Goal: Transaction & Acquisition: Book appointment/travel/reservation

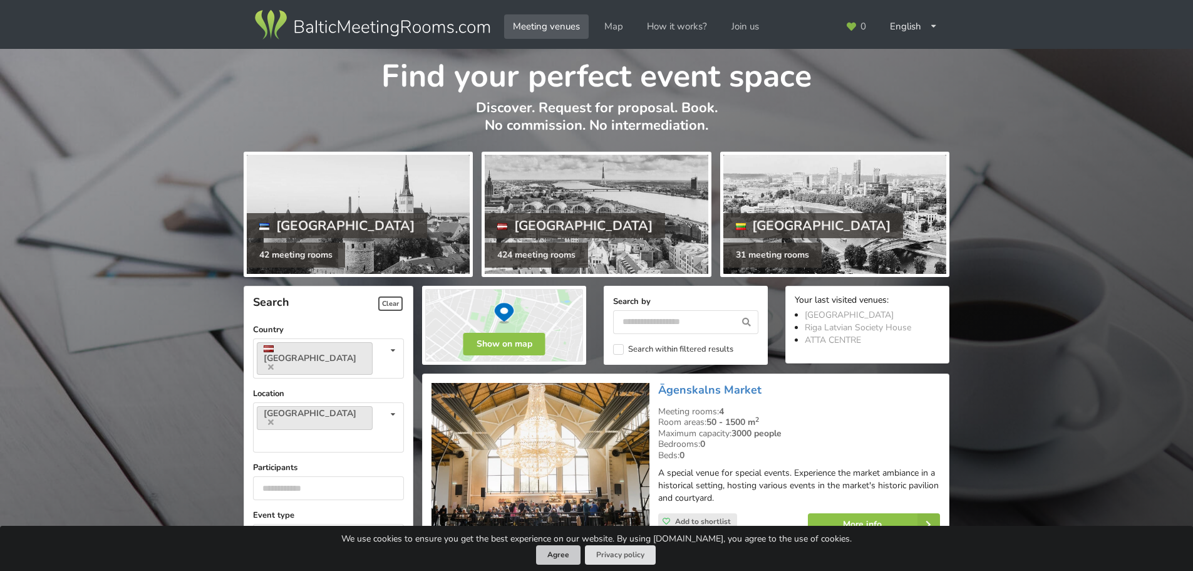
drag, startPoint x: 573, startPoint y: 557, endPoint x: 586, endPoint y: 547, distance: 16.0
click at [573, 557] on button "Agree" at bounding box center [558, 554] width 44 height 19
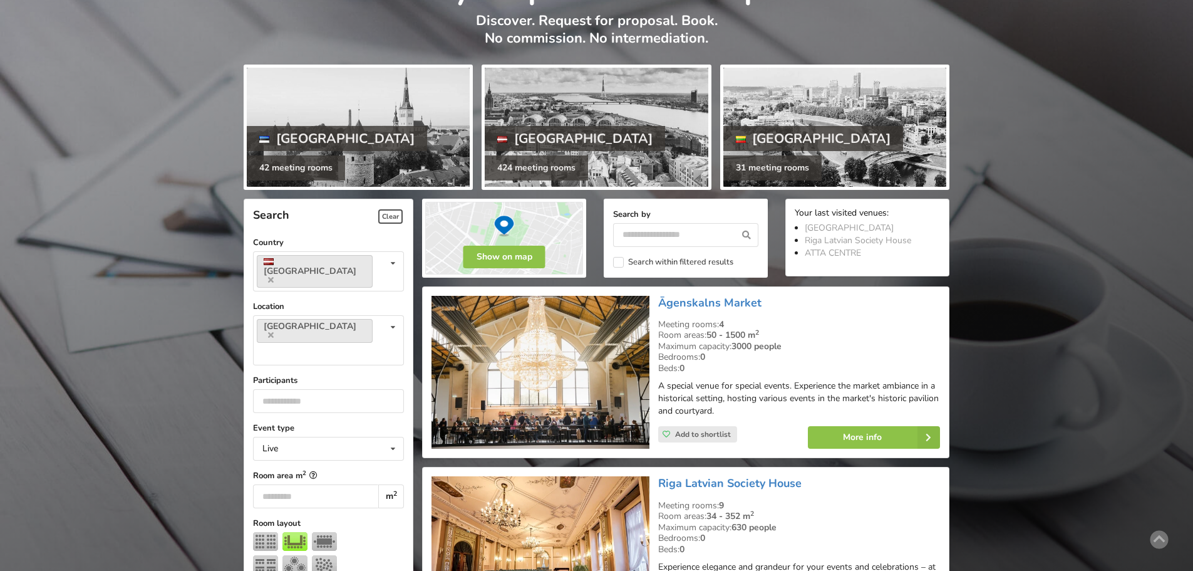
scroll to position [125, 0]
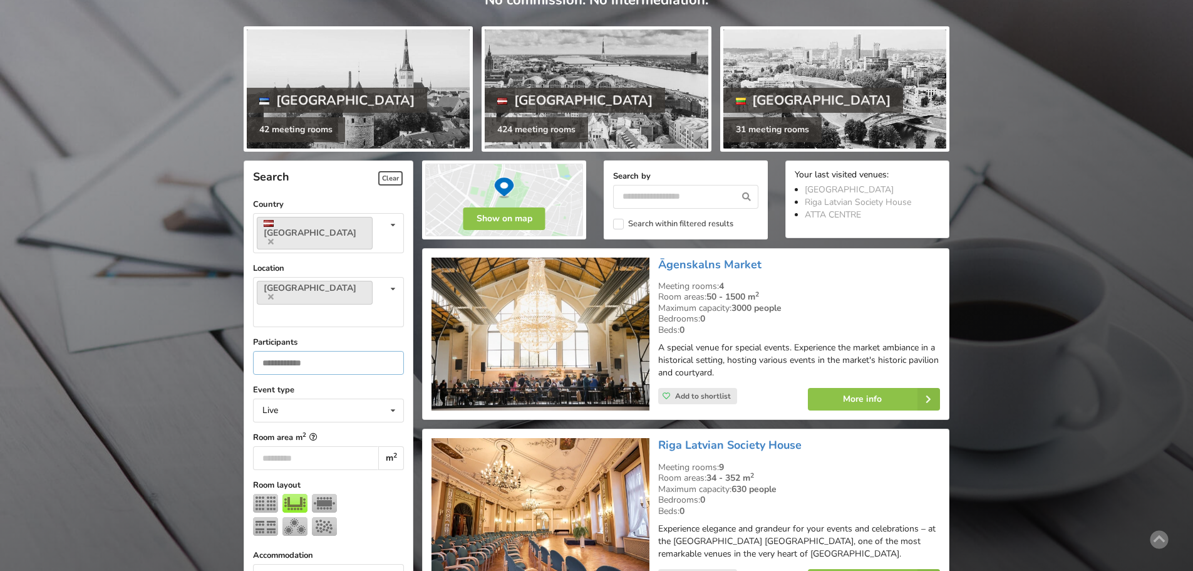
drag, startPoint x: 289, startPoint y: 320, endPoint x: 222, endPoint y: 323, distance: 67.7
click at [222, 323] on div "Find your perfect event space Discover. Request for proposal. Book. No commissi…" at bounding box center [596, 580] width 1193 height 1313
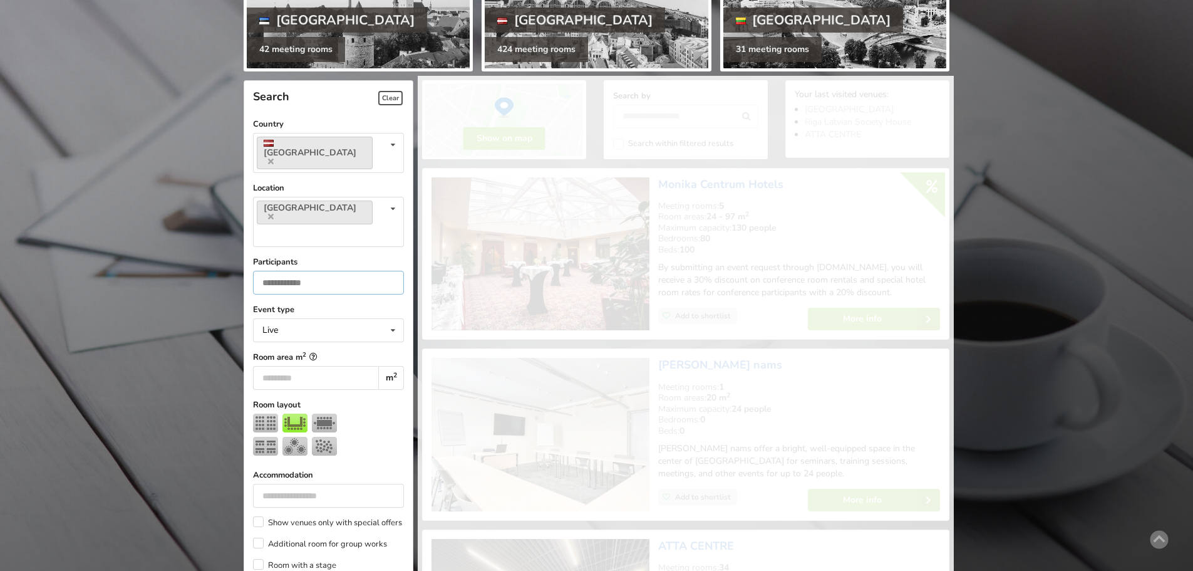
scroll to position [281, 0]
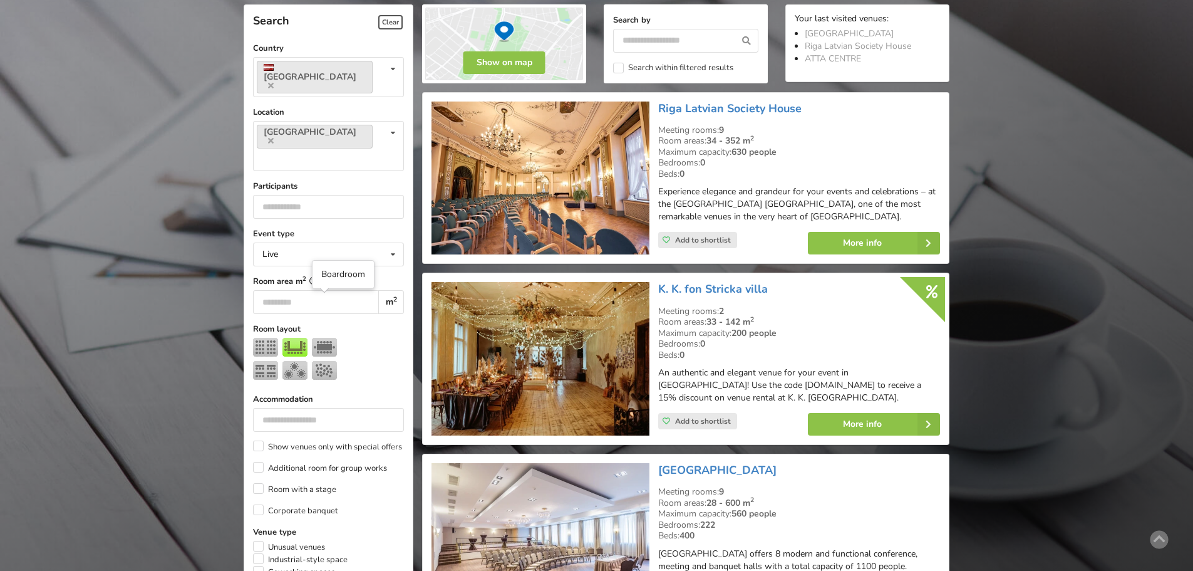
click at [331, 338] on img at bounding box center [324, 347] width 25 height 19
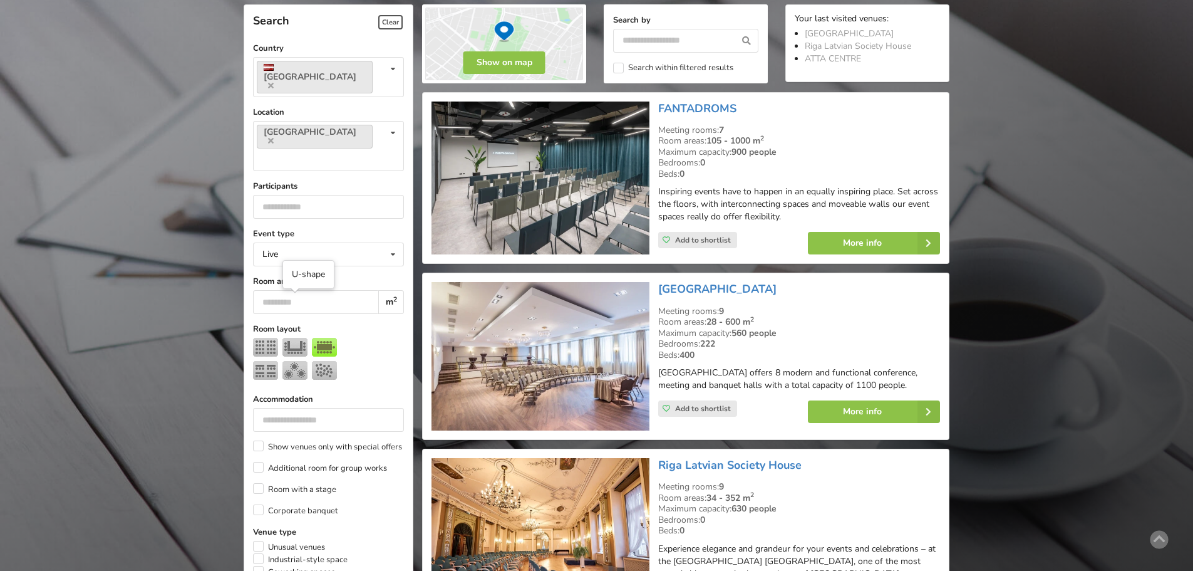
click at [296, 338] on img at bounding box center [294, 347] width 25 height 19
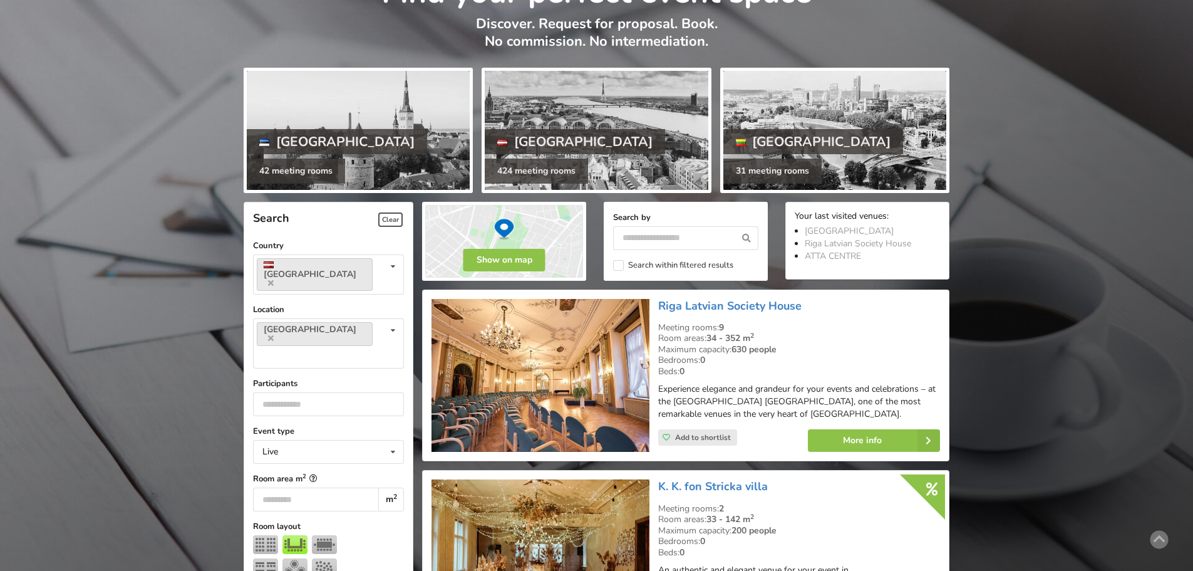
scroll to position [188, 0]
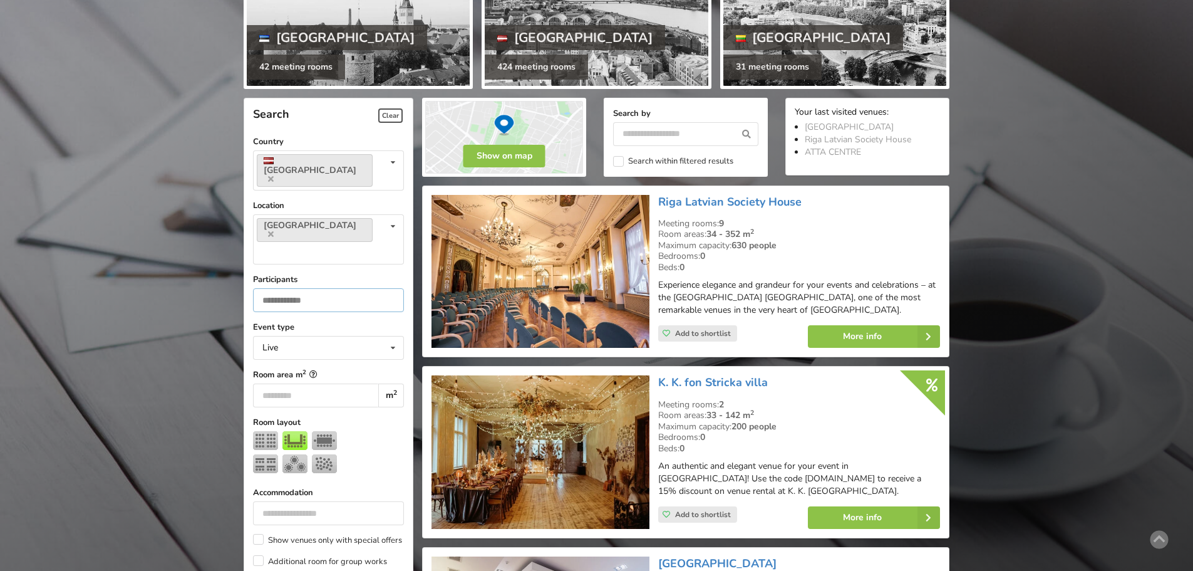
drag, startPoint x: 283, startPoint y: 254, endPoint x: 198, endPoint y: 251, distance: 85.3
click at [198, 251] on div "Find your perfect event space Discover. Request for proposal. Book. No commissi…" at bounding box center [596, 517] width 1193 height 1313
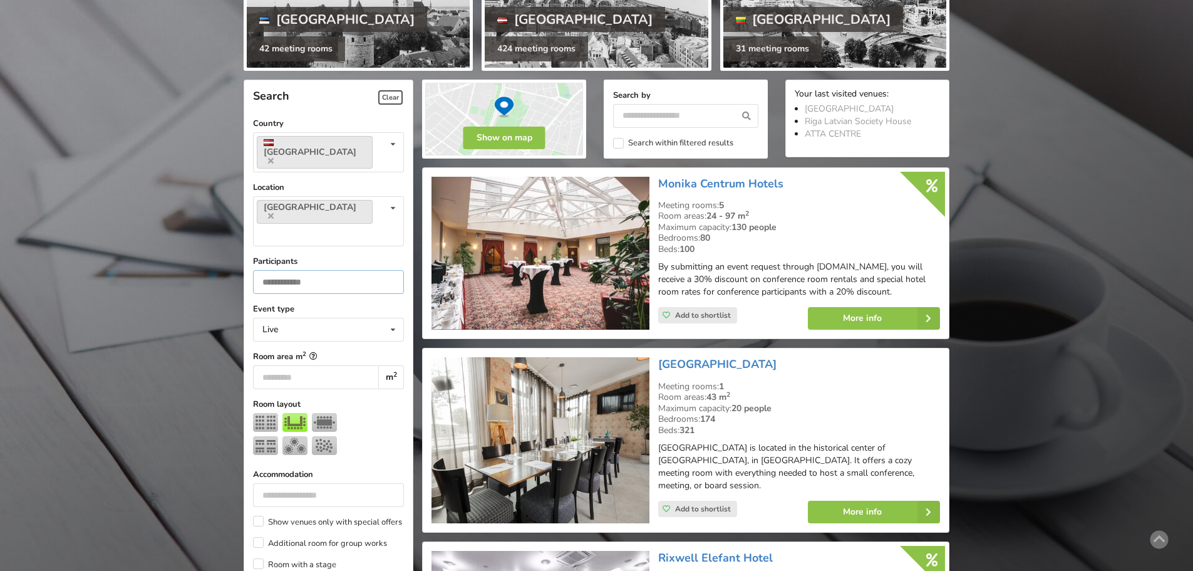
scroll to position [281, 0]
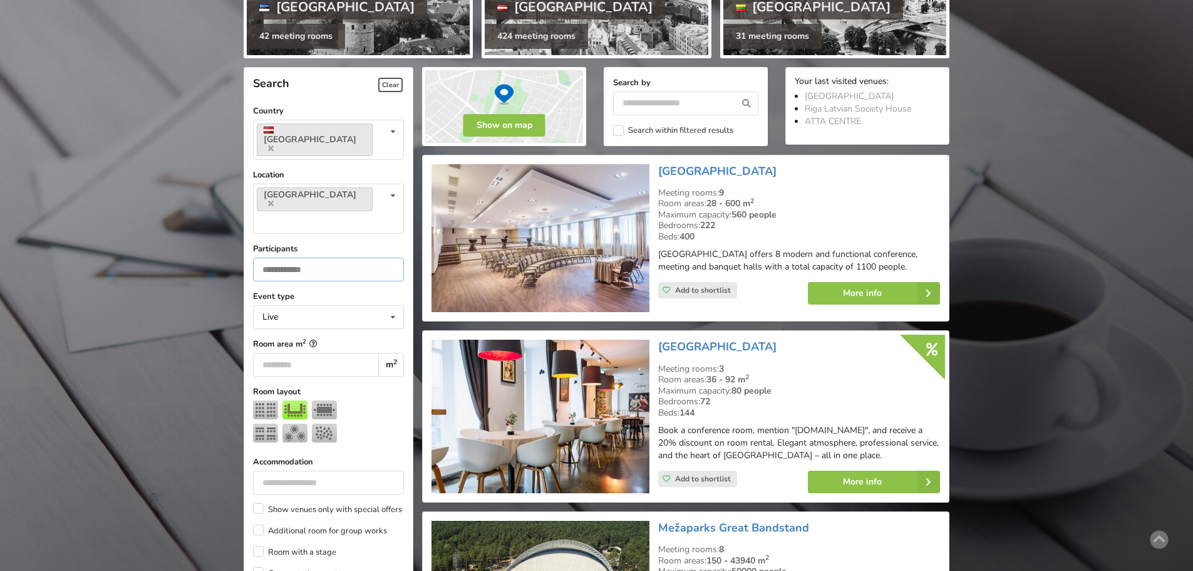
scroll to position [281, 0]
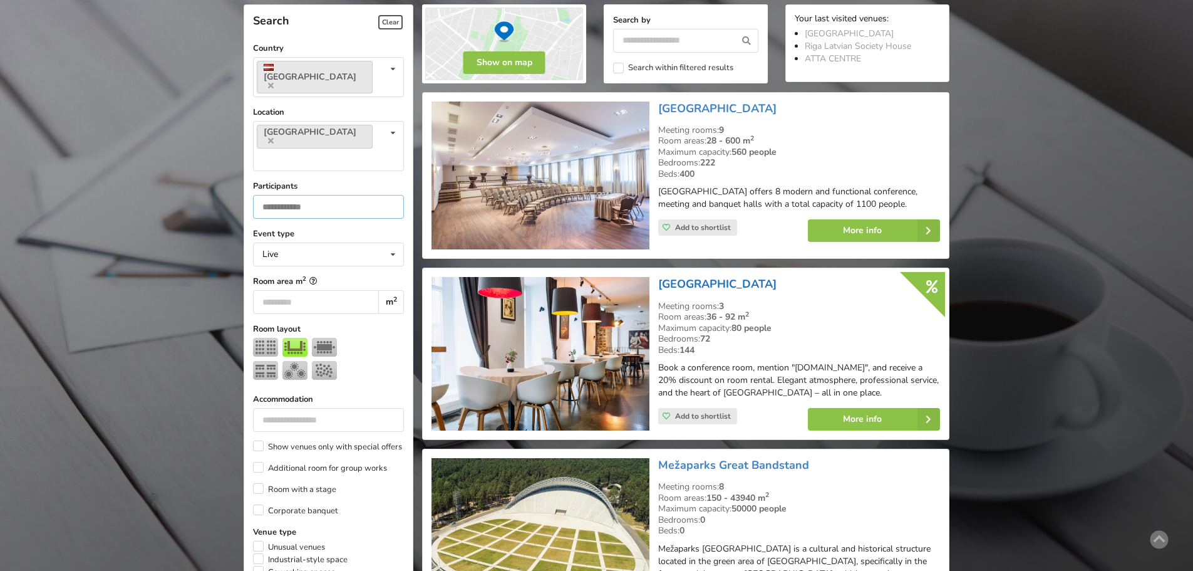
type input "**"
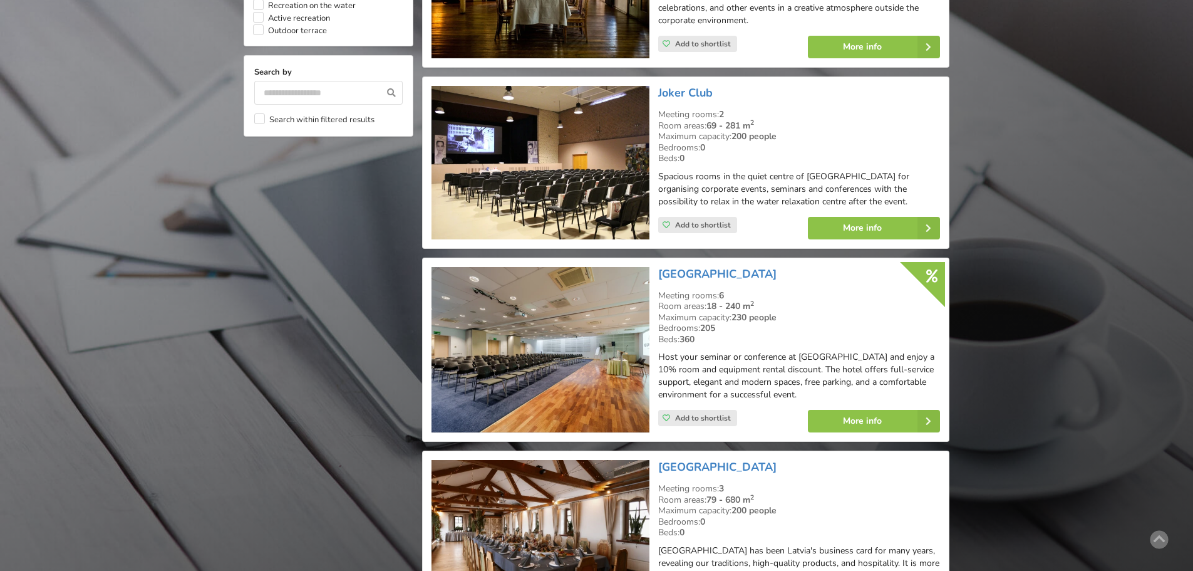
scroll to position [1409, 0]
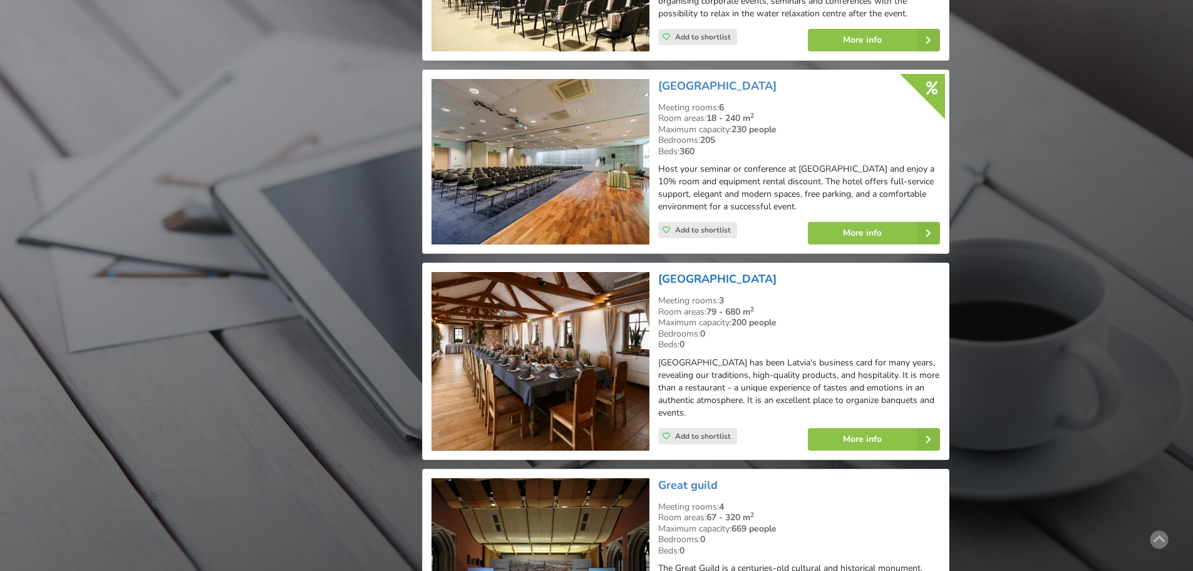
click at [740, 271] on link "[GEOGRAPHIC_DATA]" at bounding box center [717, 278] width 118 height 15
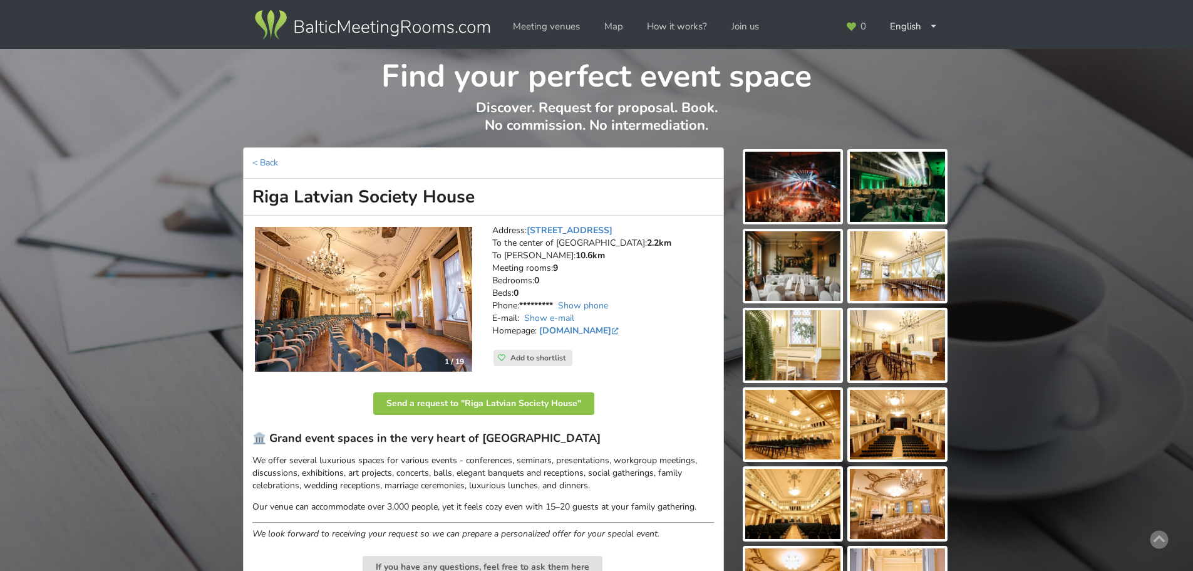
drag, startPoint x: 0, startPoint y: 0, endPoint x: 415, endPoint y: 305, distance: 514.7
click at [415, 305] on img at bounding box center [363, 299] width 217 height 145
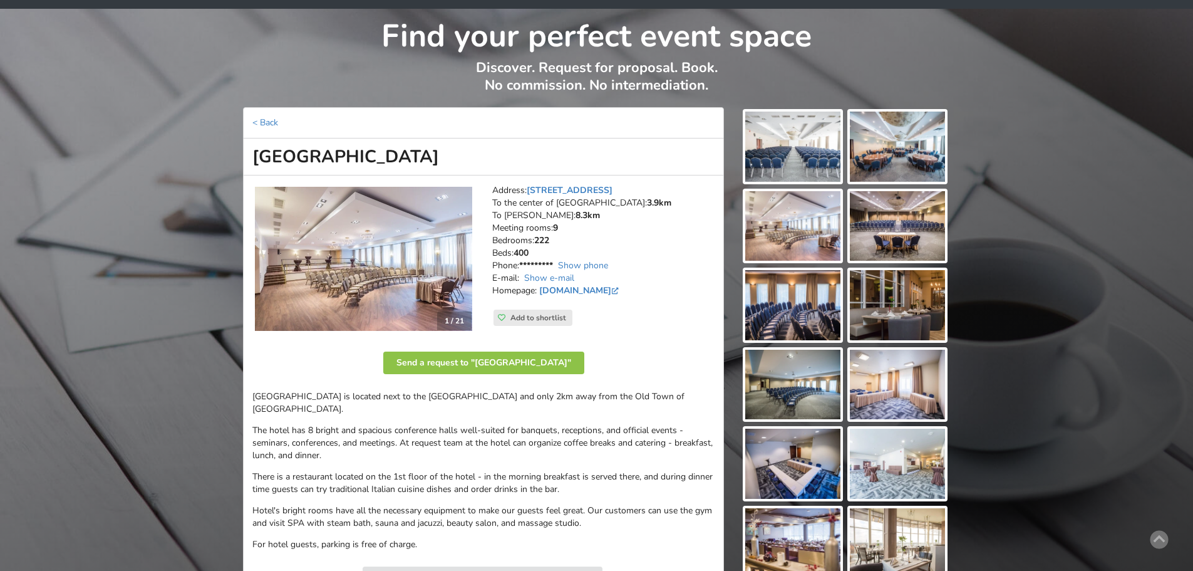
scroll to position [63, 0]
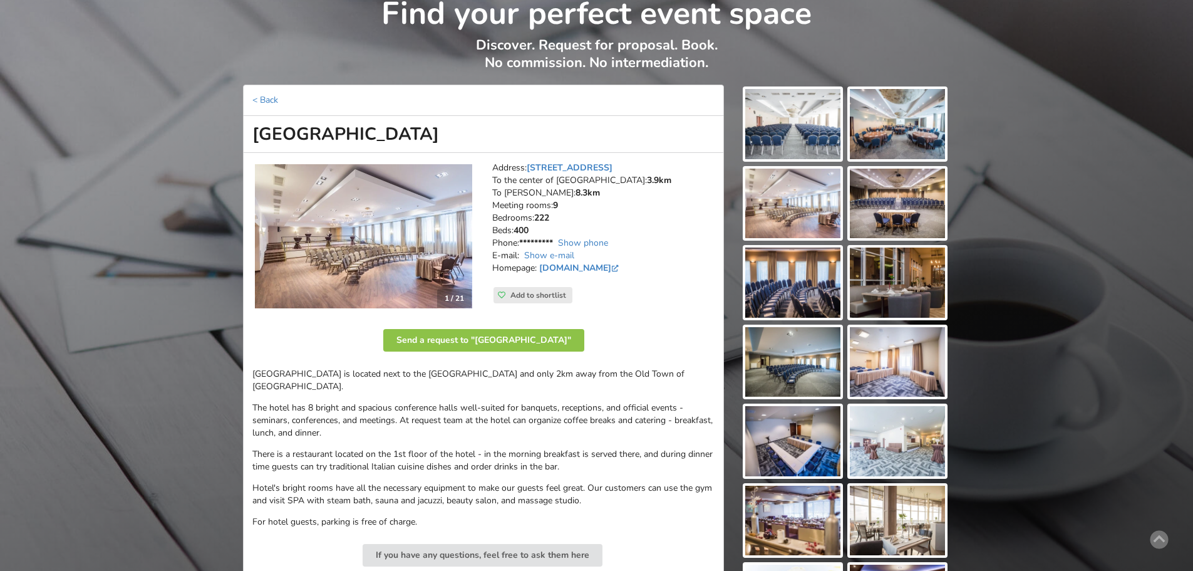
click at [408, 251] on img at bounding box center [363, 236] width 217 height 144
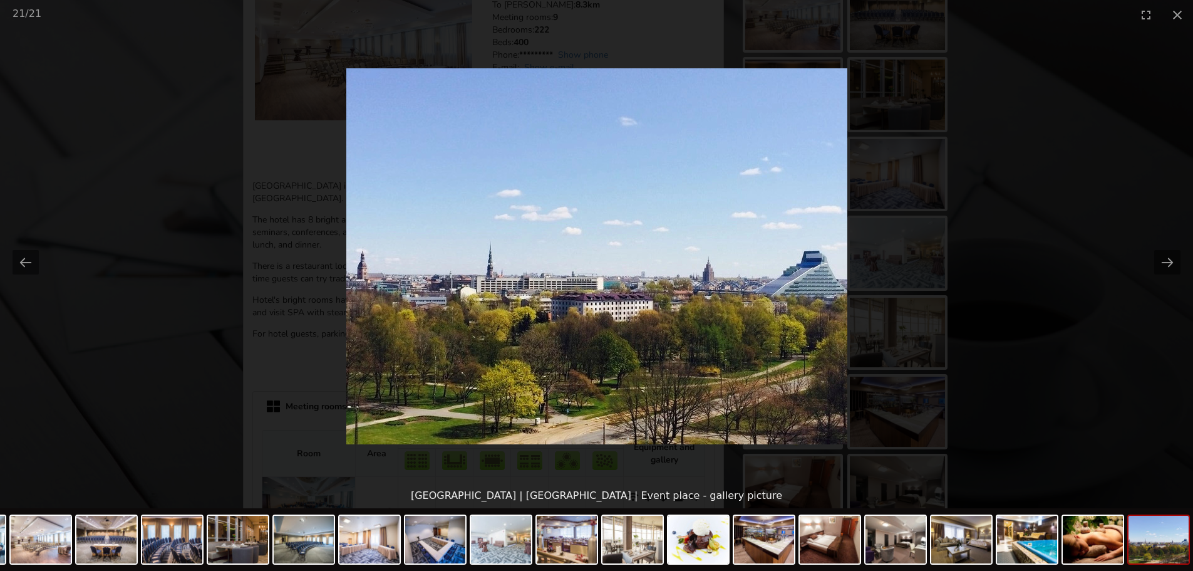
scroll to position [0, 0]
click at [1079, 173] on picture at bounding box center [596, 255] width 1193 height 453
click at [1177, 19] on button "Close gallery" at bounding box center [1177, 14] width 31 height 29
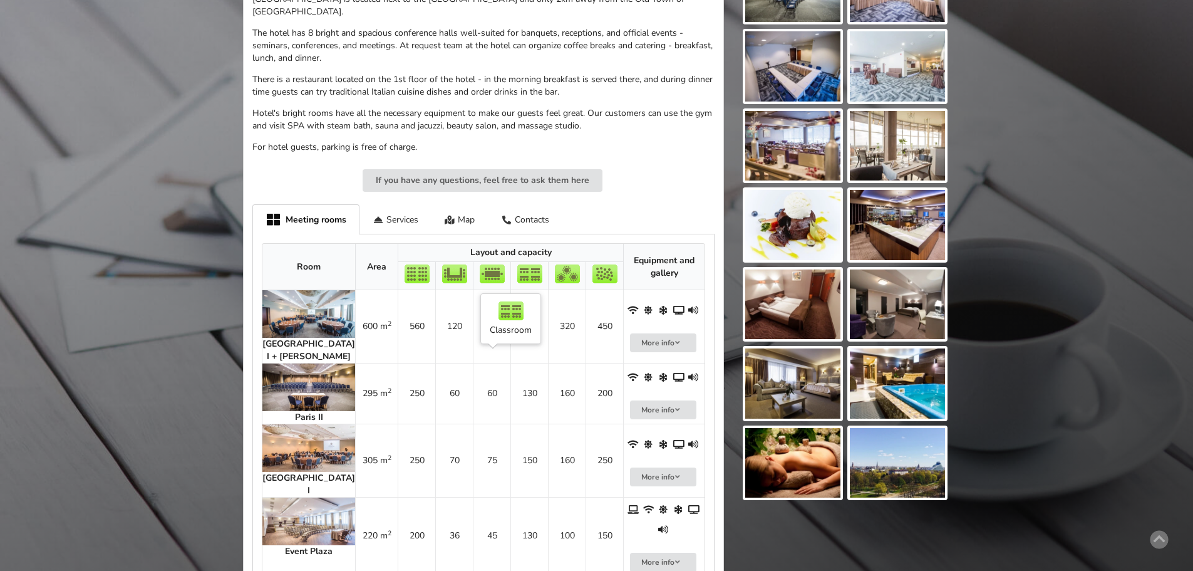
scroll to position [438, 0]
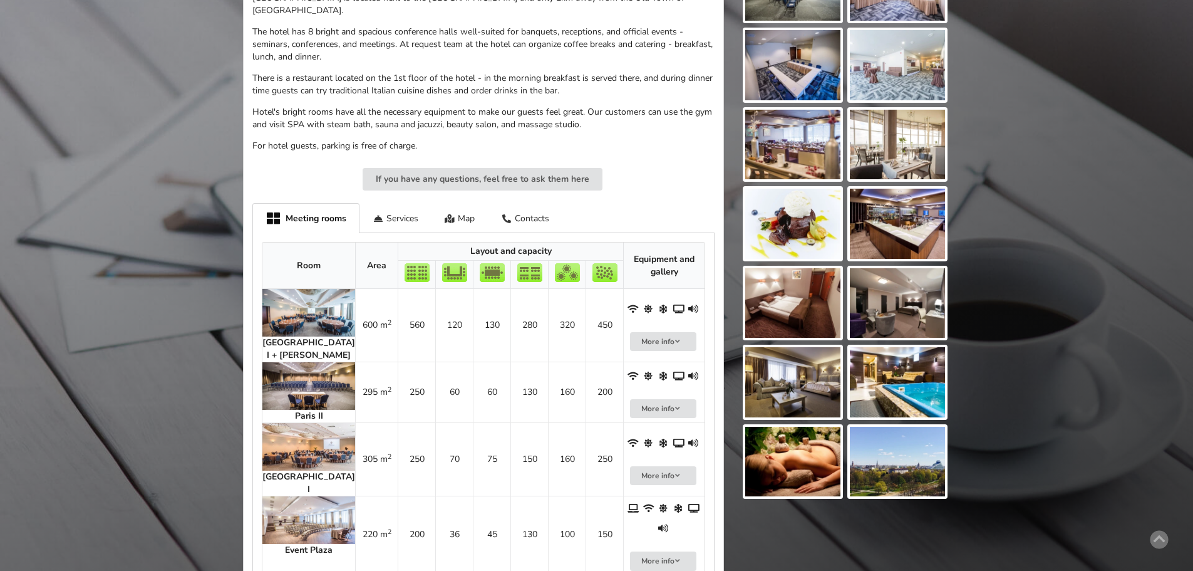
click at [304, 303] on img at bounding box center [308, 313] width 93 height 48
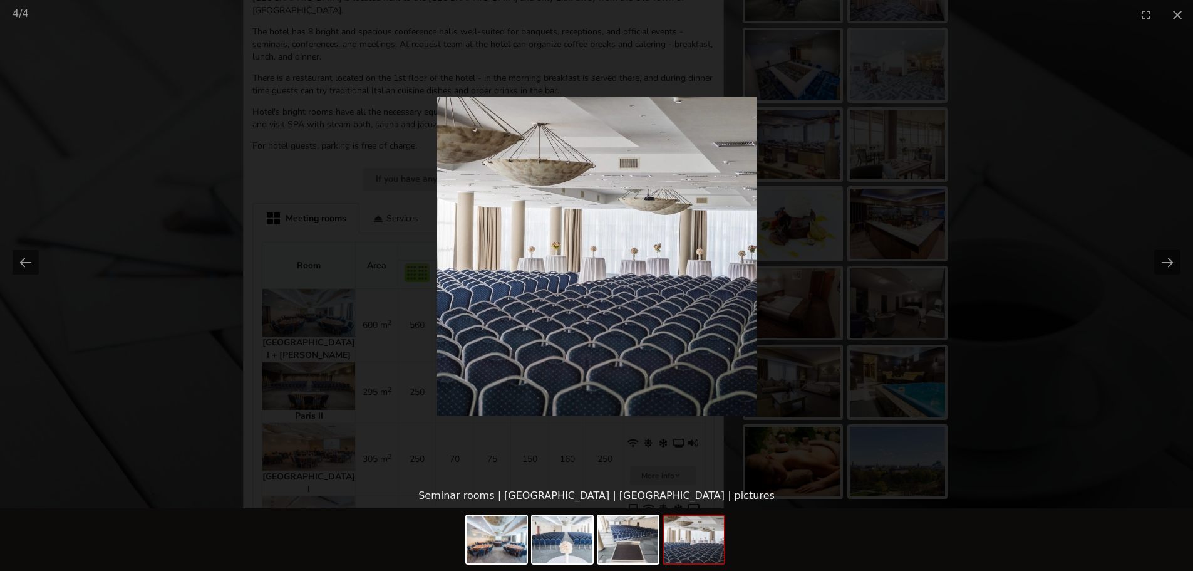
click at [949, 235] on picture at bounding box center [596, 255] width 1193 height 453
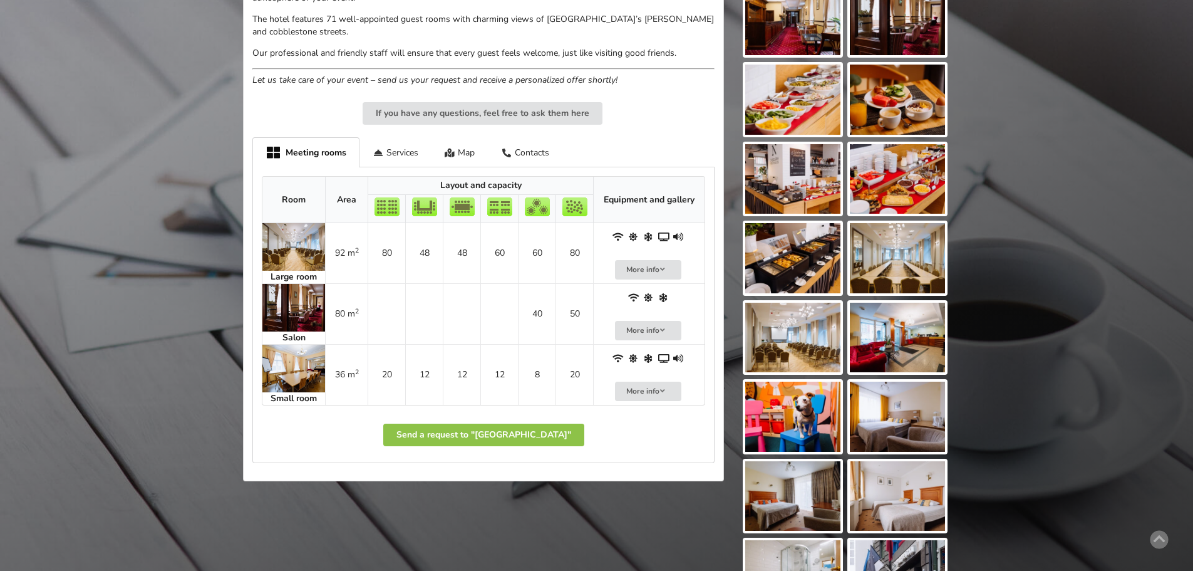
scroll to position [564, 0]
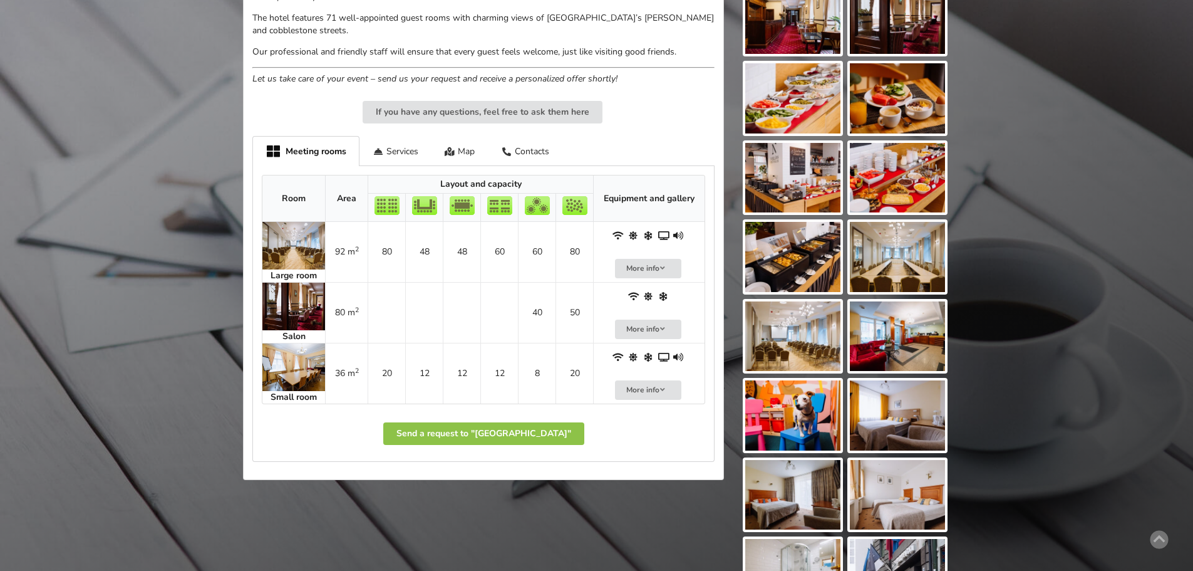
click at [288, 222] on img at bounding box center [293, 246] width 63 height 48
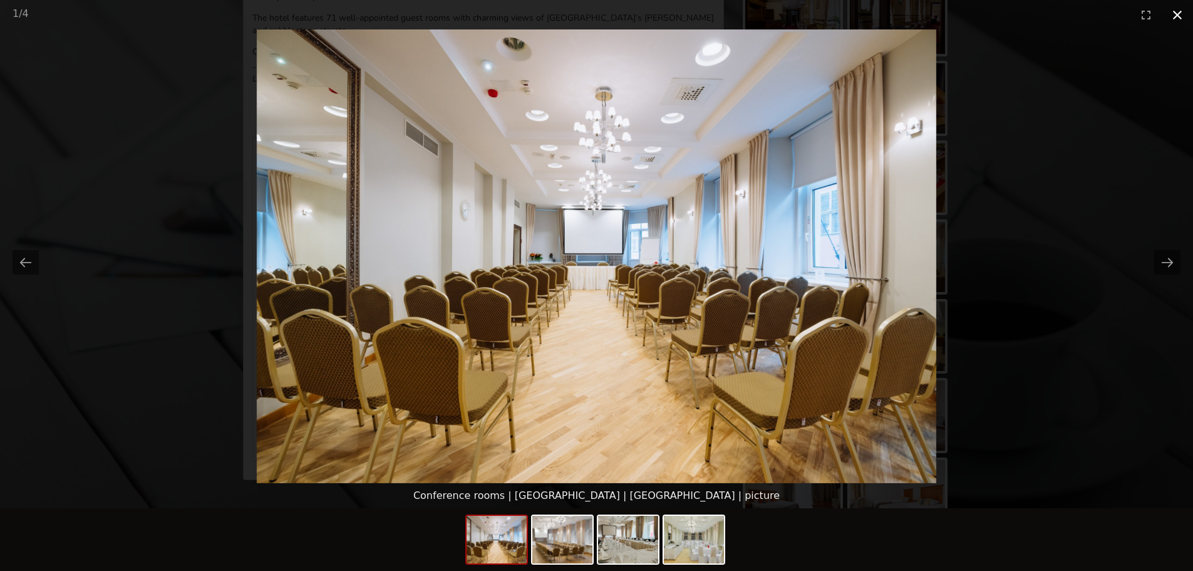
click at [1176, 19] on button "Close gallery" at bounding box center [1177, 14] width 31 height 29
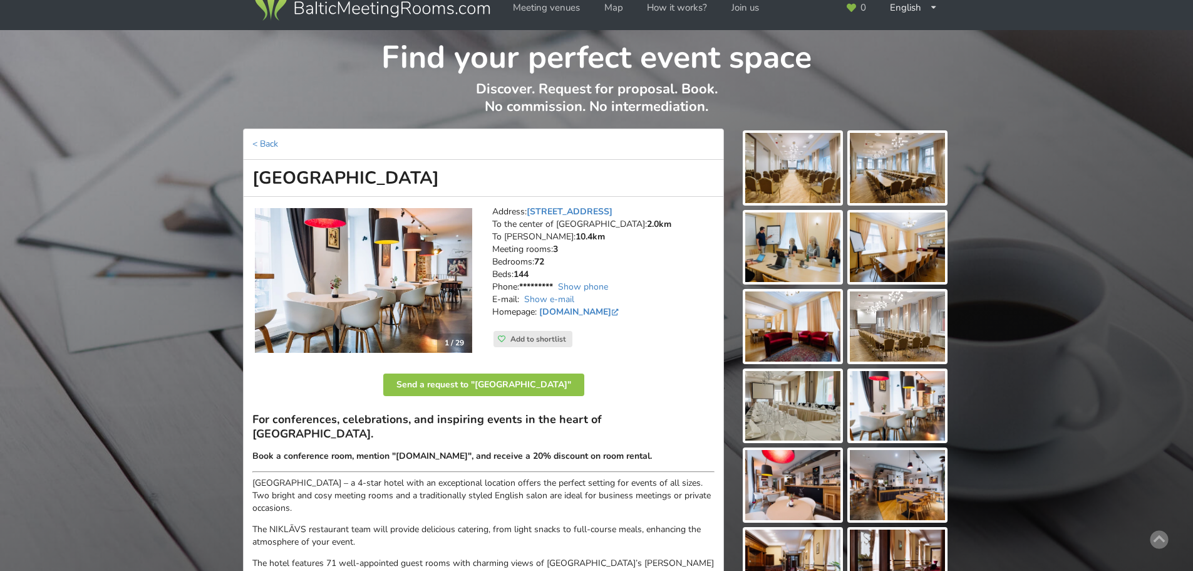
scroll to position [0, 0]
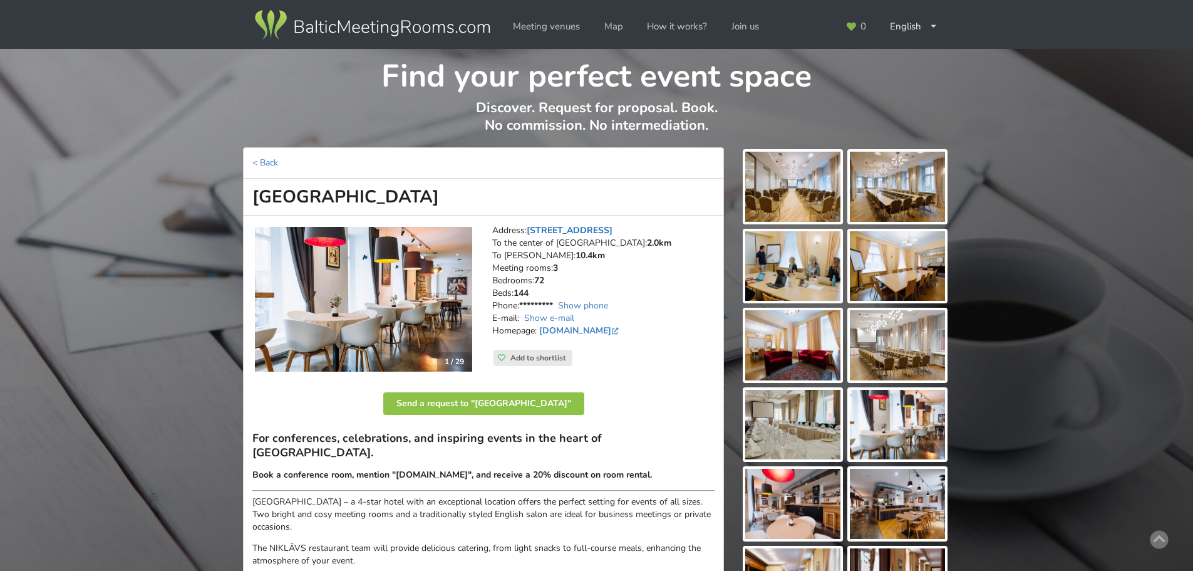
click at [581, 227] on link "Mārstaļu iela 3, Riga" at bounding box center [570, 230] width 86 height 12
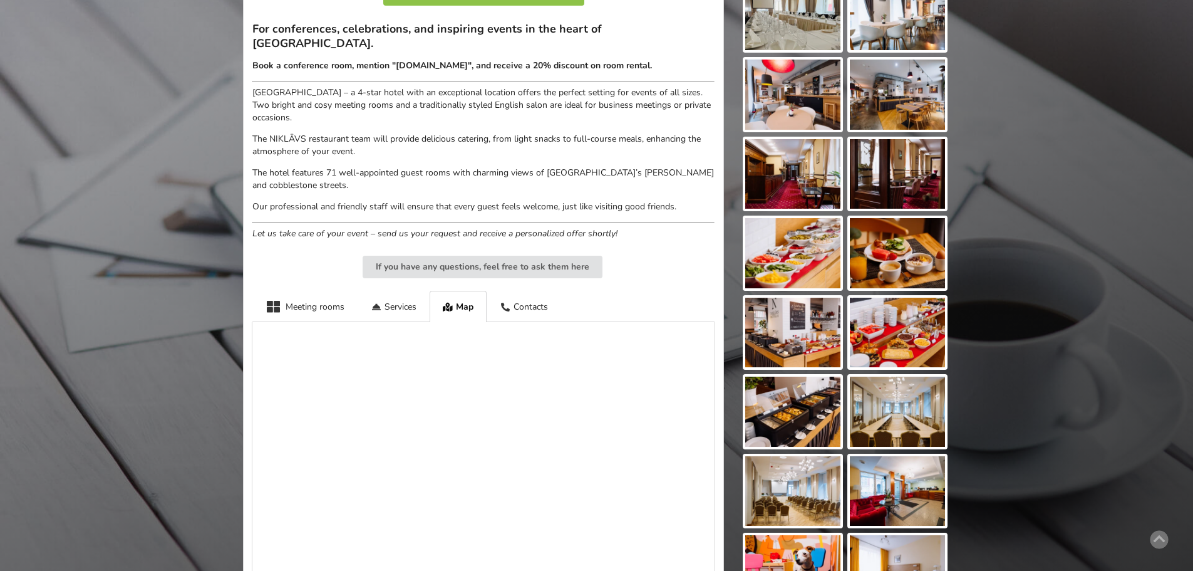
scroll to position [547, 0]
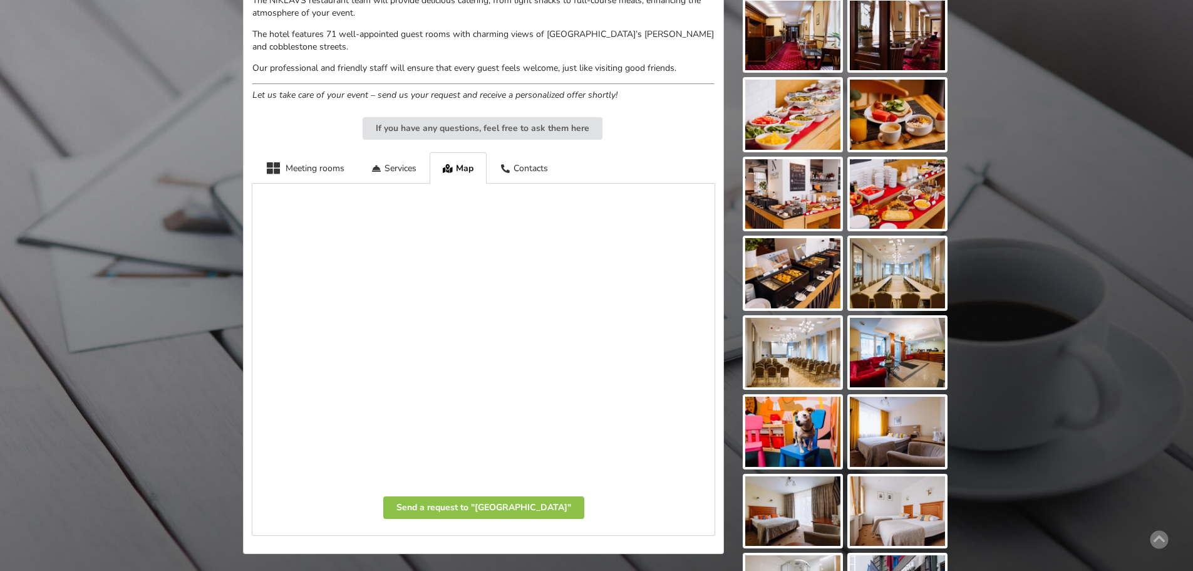
click at [928, 502] on img at bounding box center [897, 511] width 95 height 70
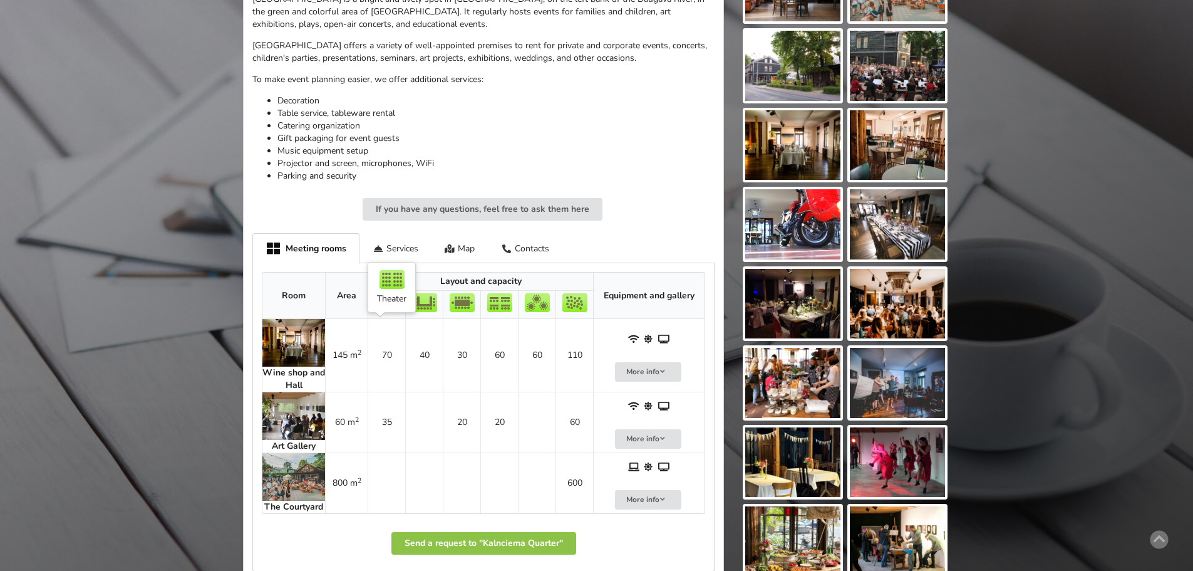
scroll to position [438, 0]
click at [303, 345] on img at bounding box center [293, 342] width 63 height 48
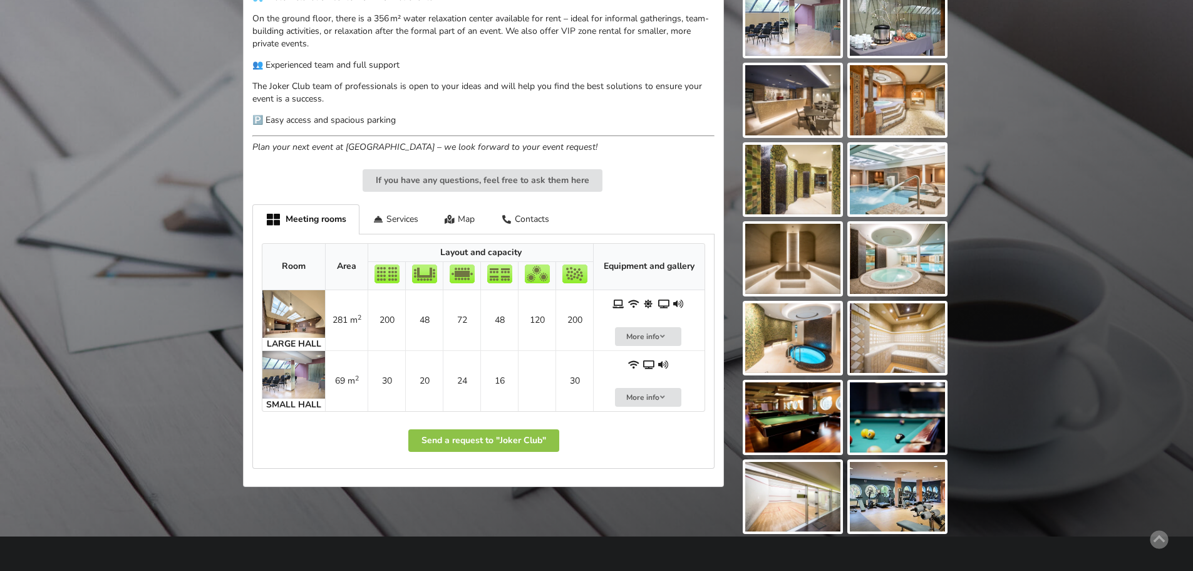
scroll to position [564, 0]
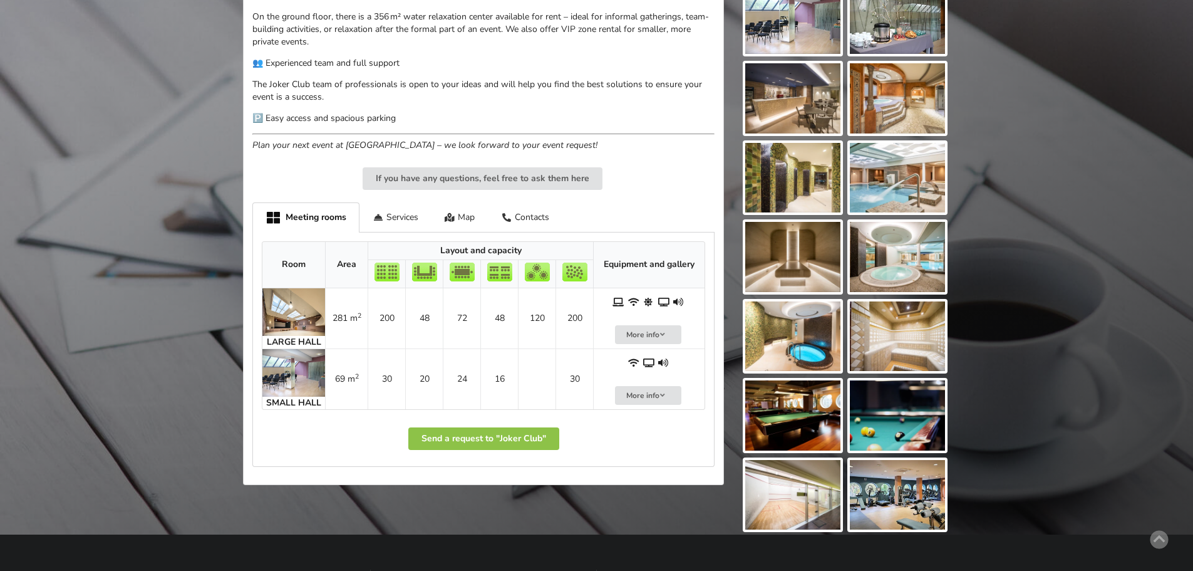
click at [306, 309] on img at bounding box center [293, 312] width 63 height 48
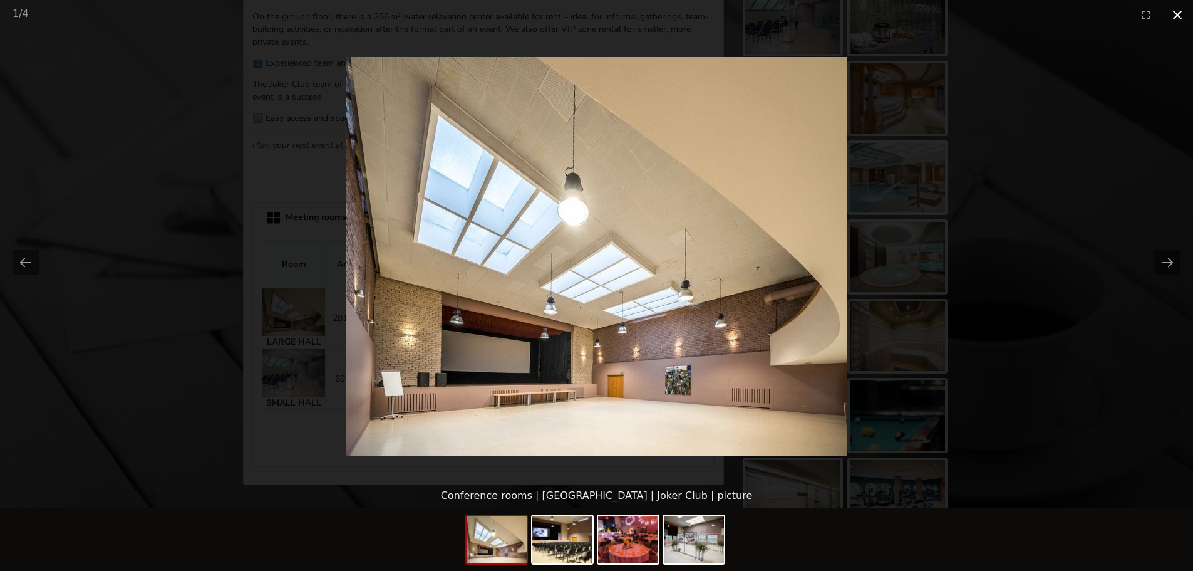
click at [1175, 14] on button "Close gallery" at bounding box center [1177, 14] width 31 height 29
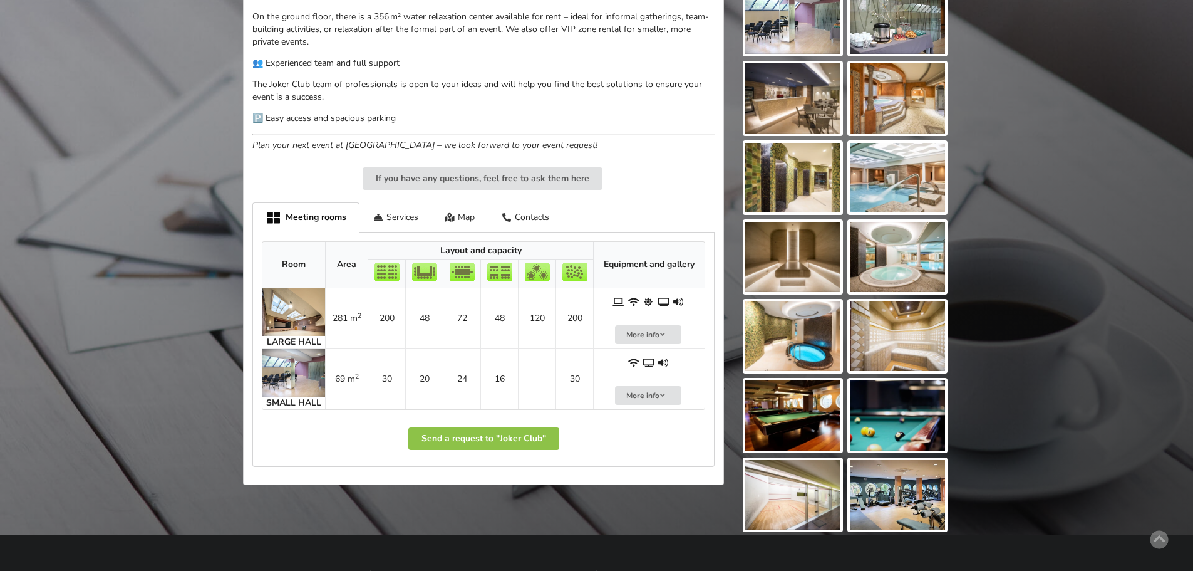
click at [291, 383] on img at bounding box center [293, 373] width 63 height 48
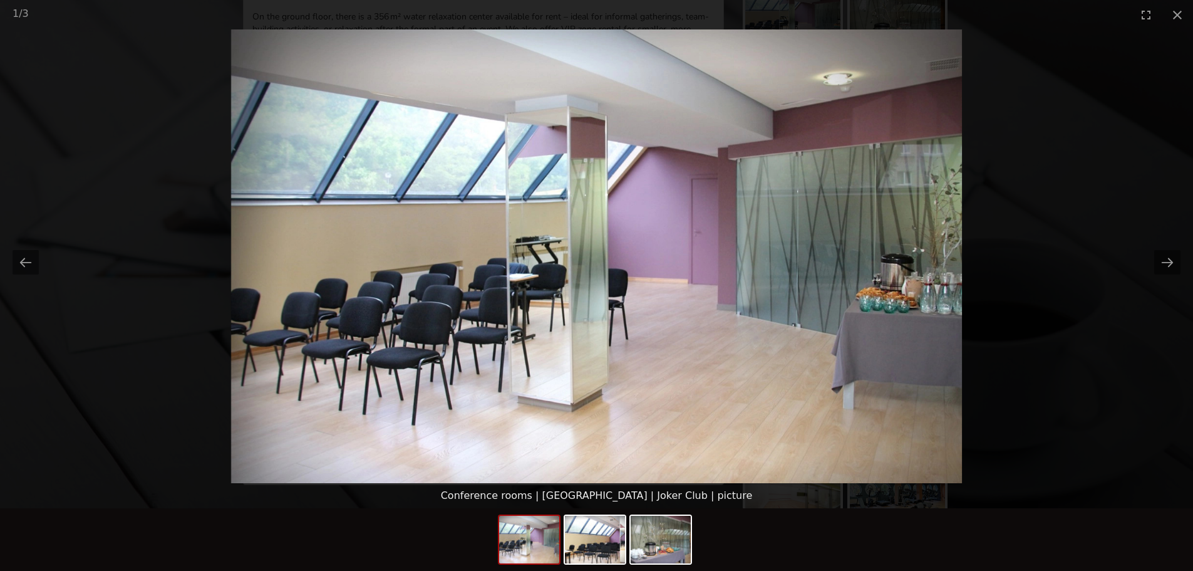
click at [1067, 222] on picture at bounding box center [596, 255] width 1193 height 453
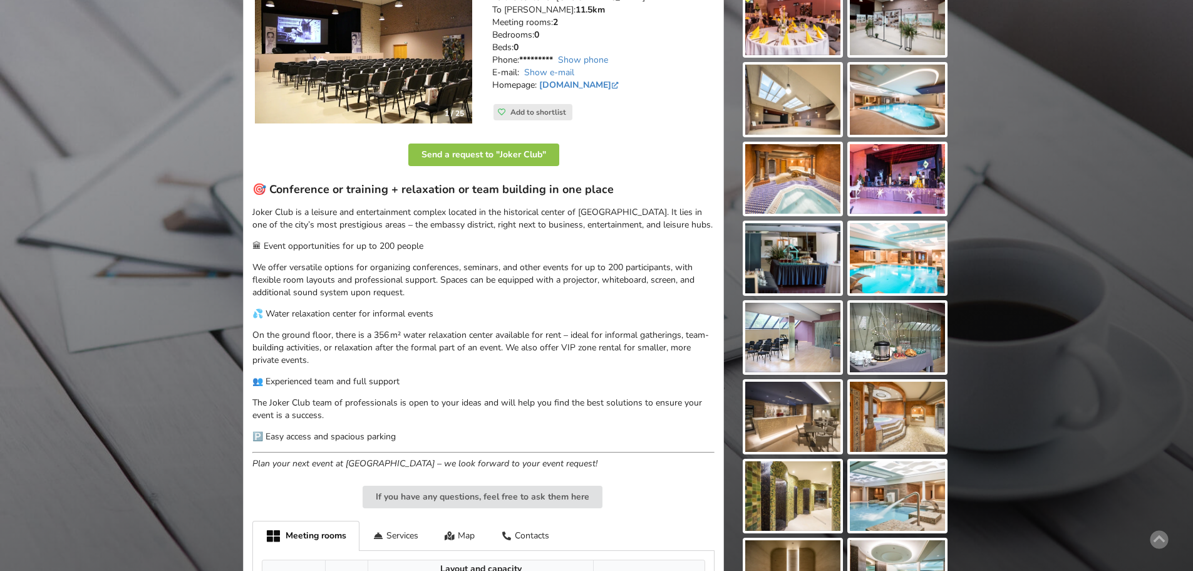
scroll to position [125, 0]
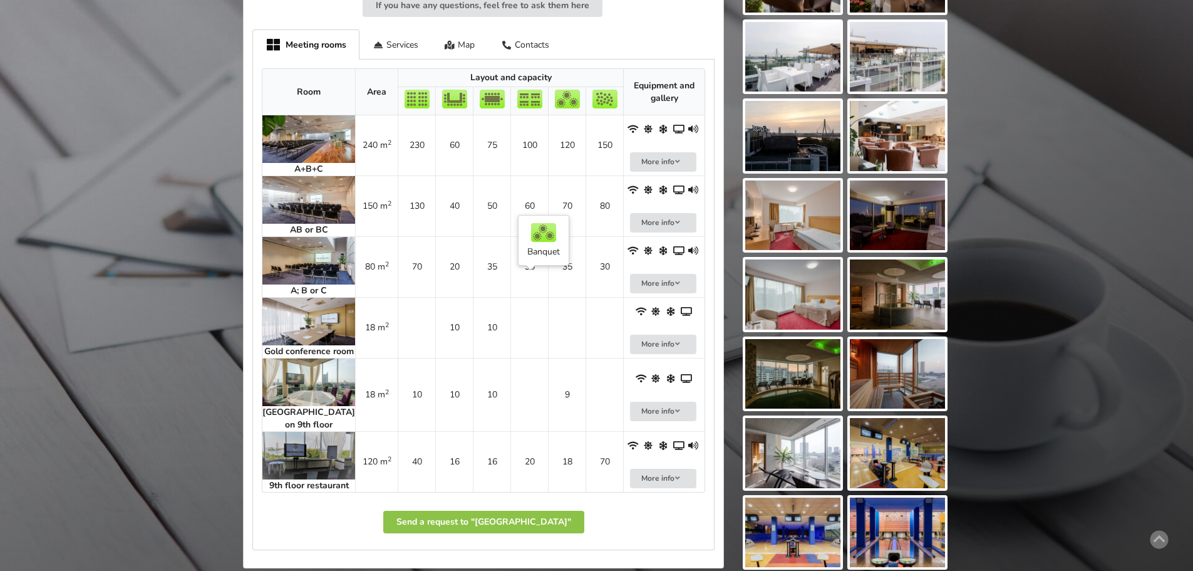
scroll to position [725, 0]
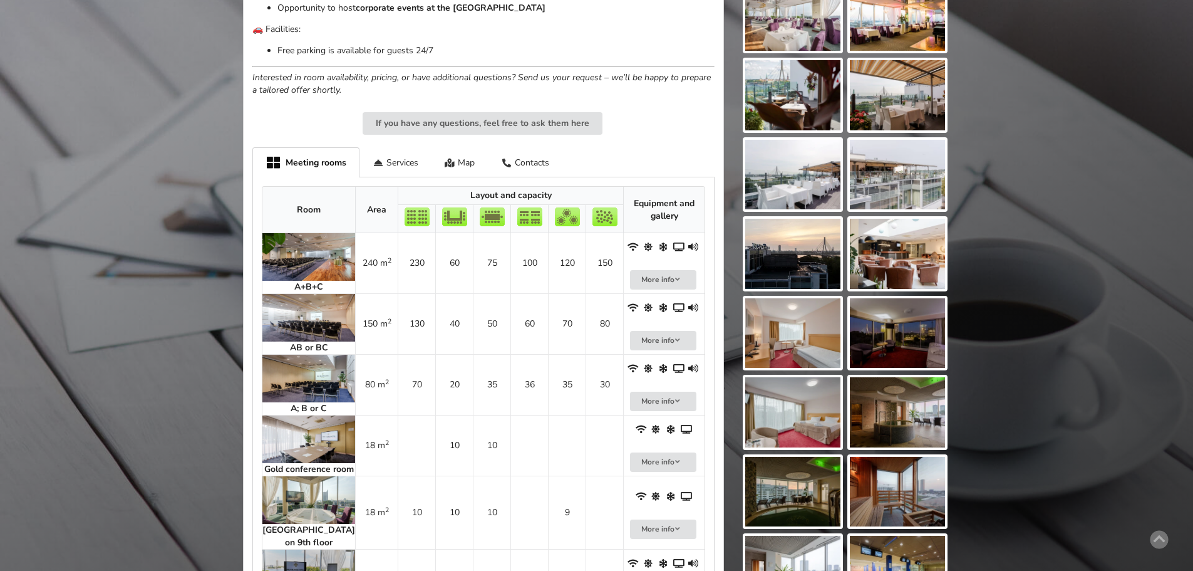
click at [292, 234] on img at bounding box center [308, 257] width 93 height 48
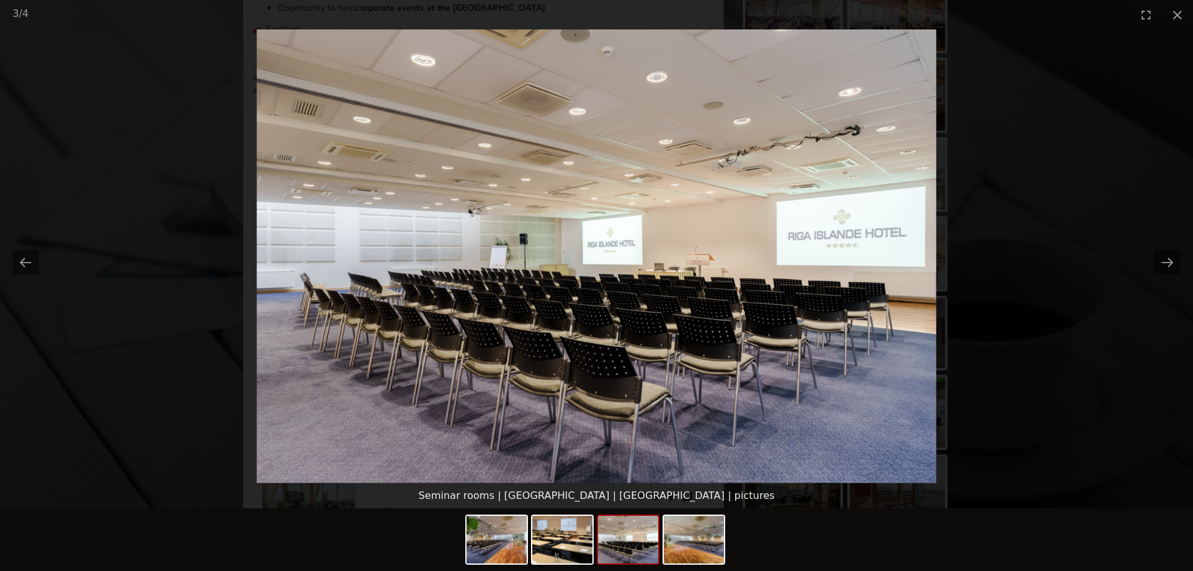
click at [1052, 111] on picture at bounding box center [596, 255] width 1193 height 453
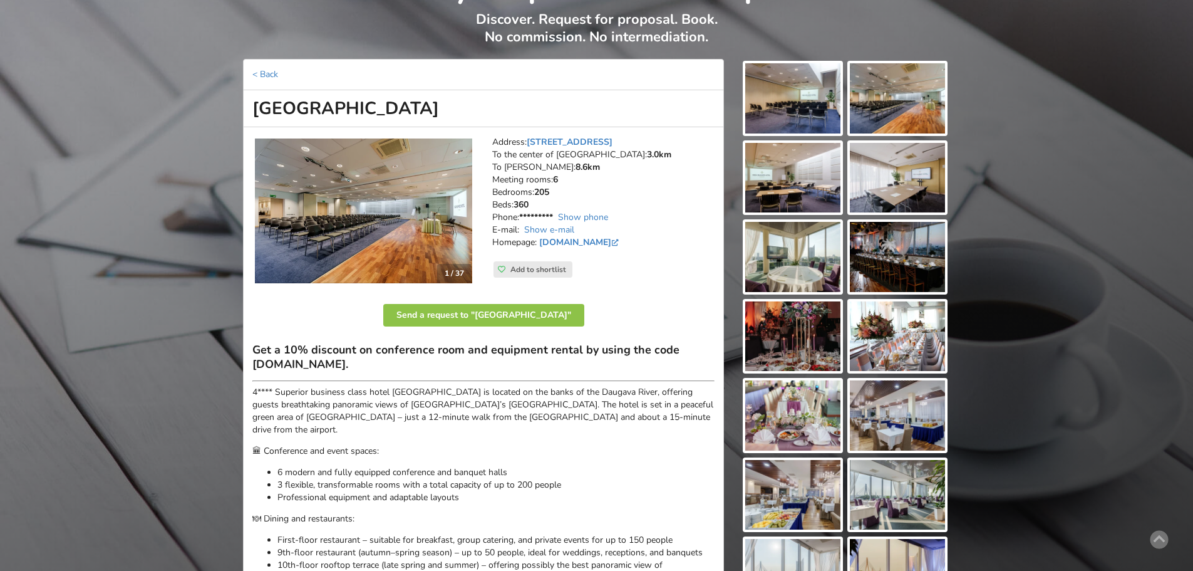
scroll to position [0, 0]
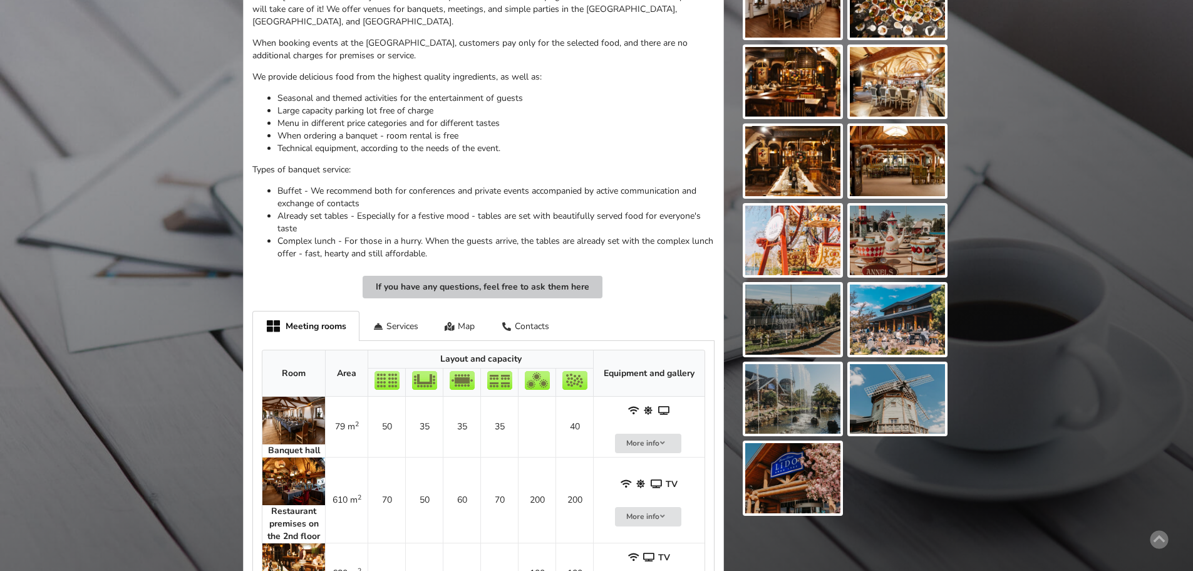
scroll to position [564, 0]
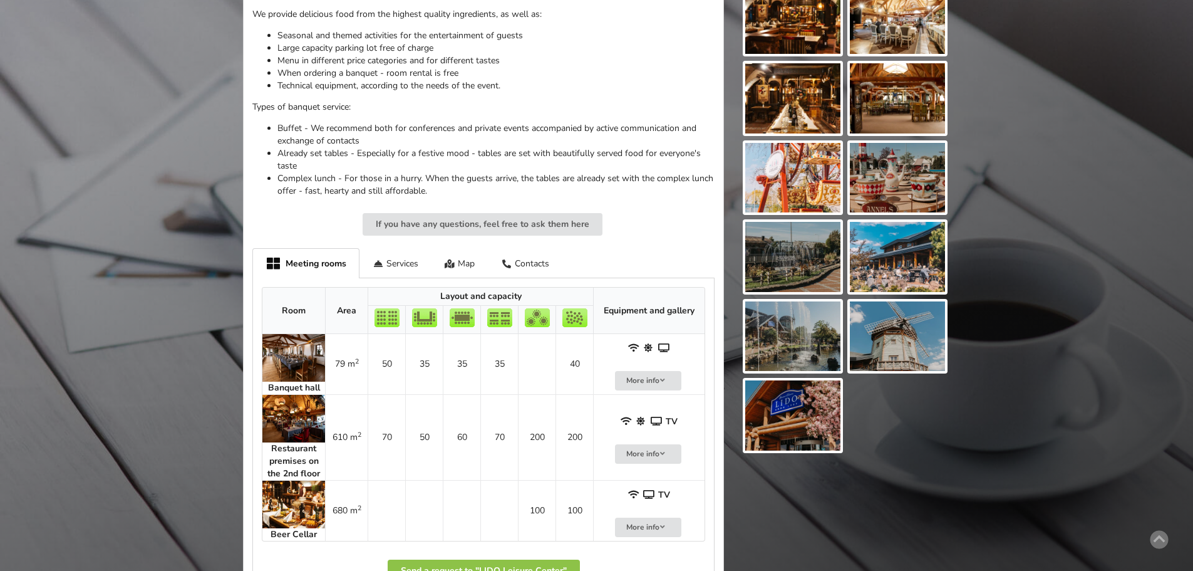
click at [310, 354] on img at bounding box center [293, 358] width 63 height 48
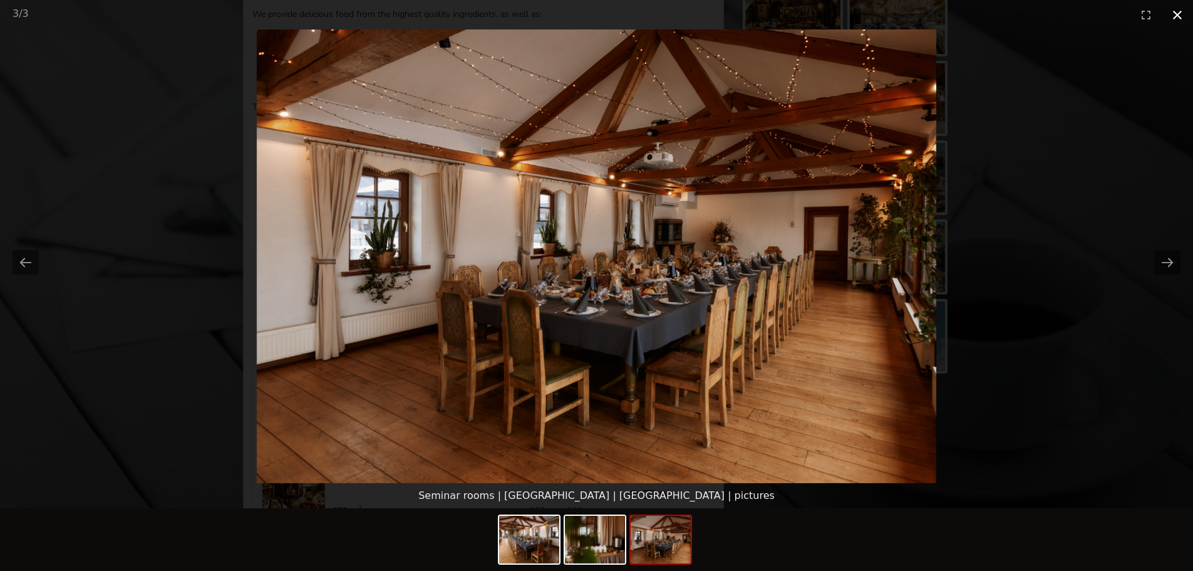
click at [1174, 9] on button "Close gallery" at bounding box center [1177, 14] width 31 height 29
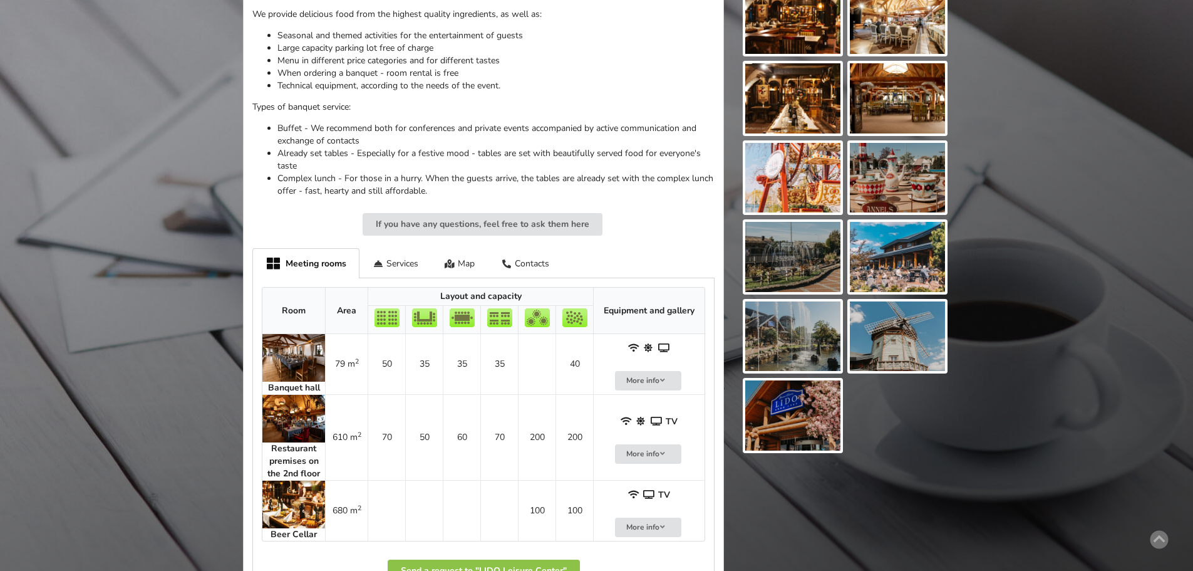
click at [286, 419] on img at bounding box center [293, 419] width 63 height 48
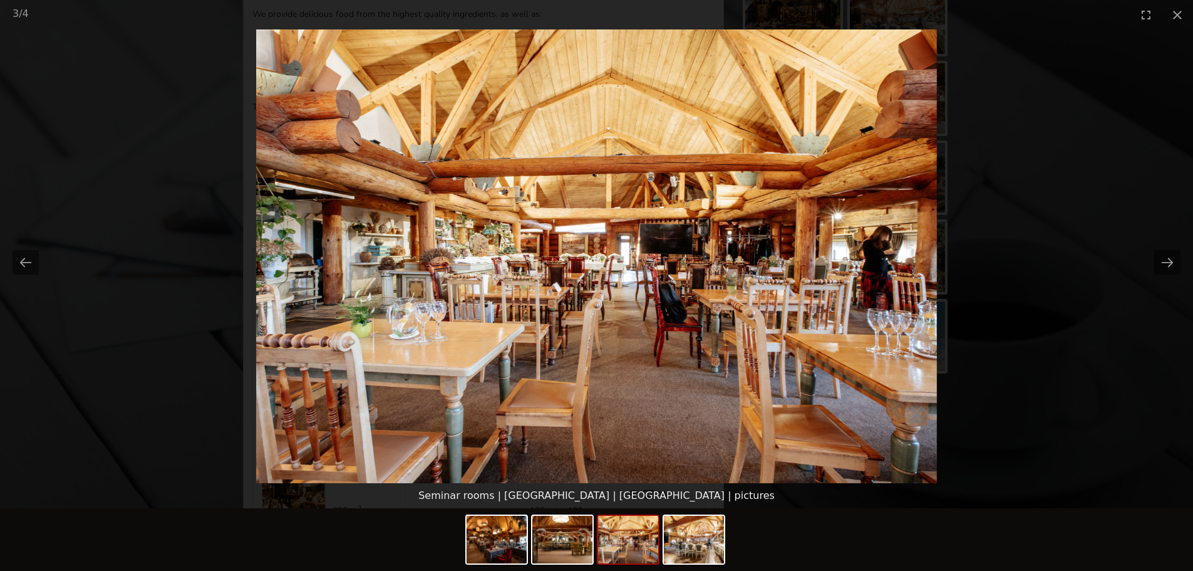
scroll to position [0, 0]
click at [1131, 108] on picture at bounding box center [596, 255] width 1193 height 453
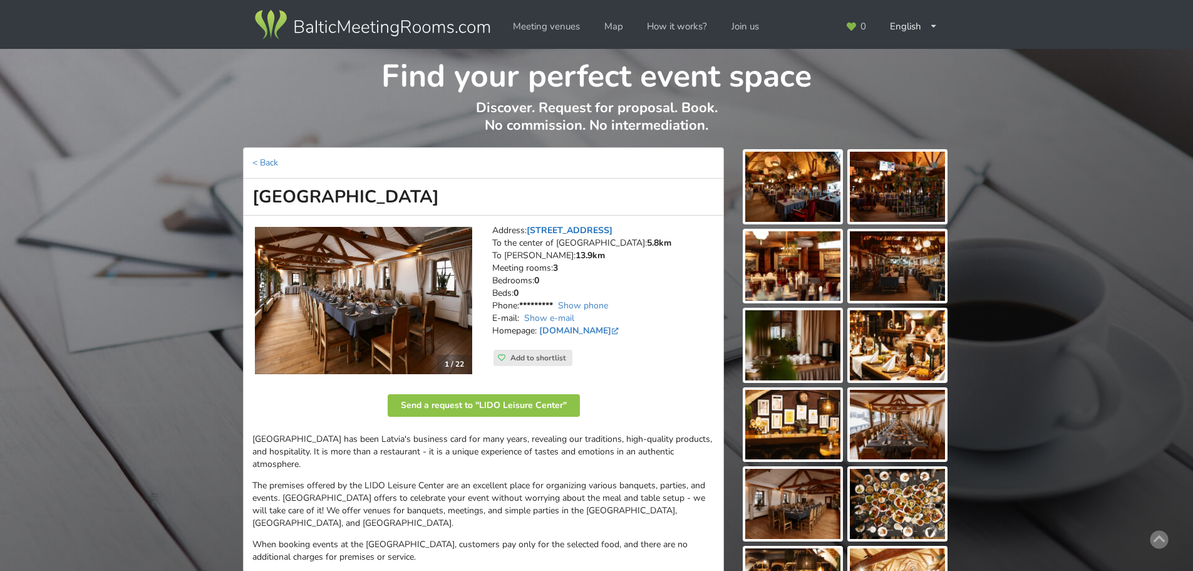
click at [567, 231] on link "[STREET_ADDRESS]" at bounding box center [570, 230] width 86 height 12
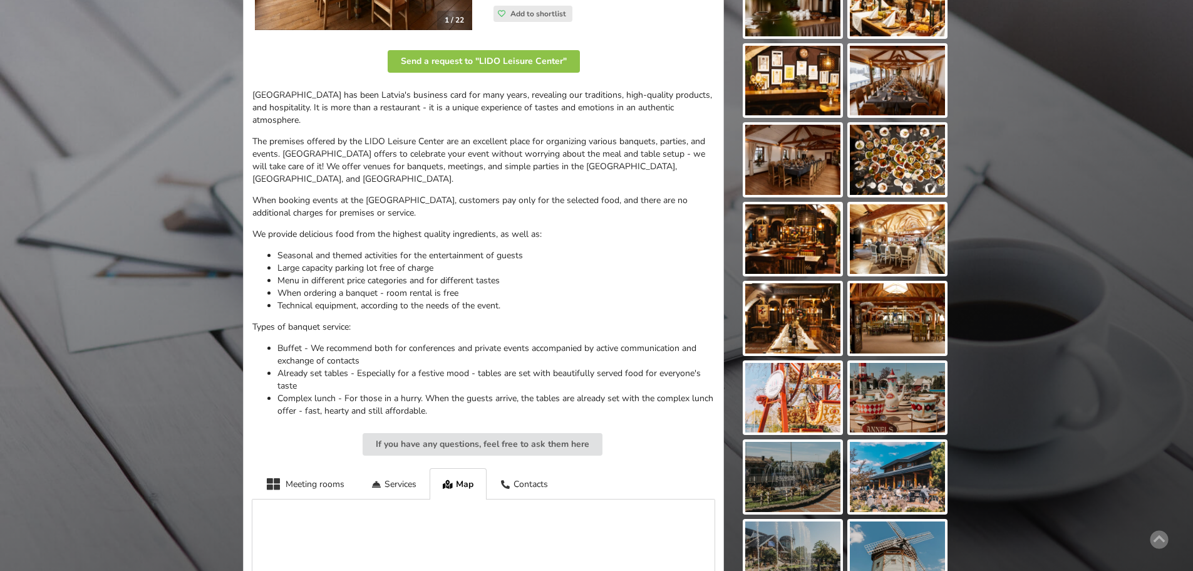
scroll to position [436, 0]
